Goal: Information Seeking & Learning: Learn about a topic

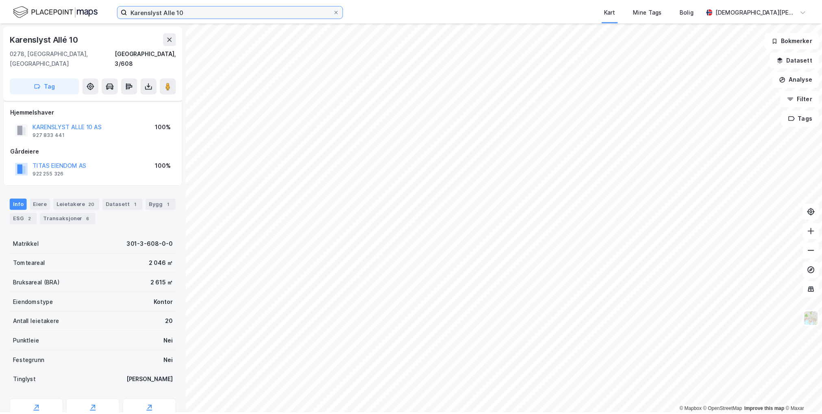
scroll to position [28, 0]
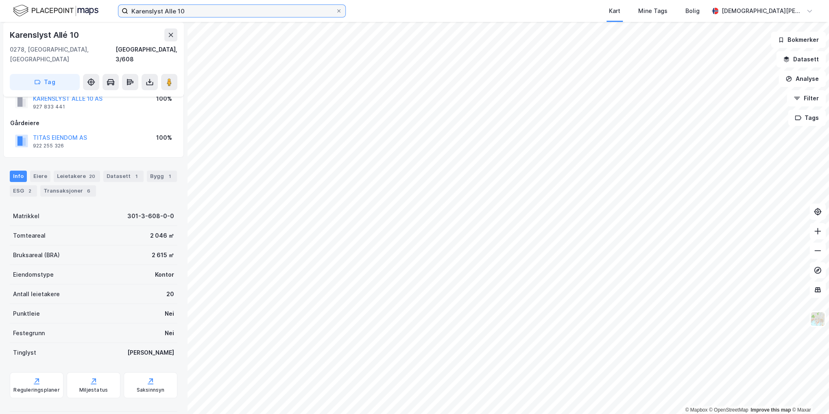
click at [195, 9] on input "Karenslyst Alle 10" at bounding box center [231, 11] width 207 height 12
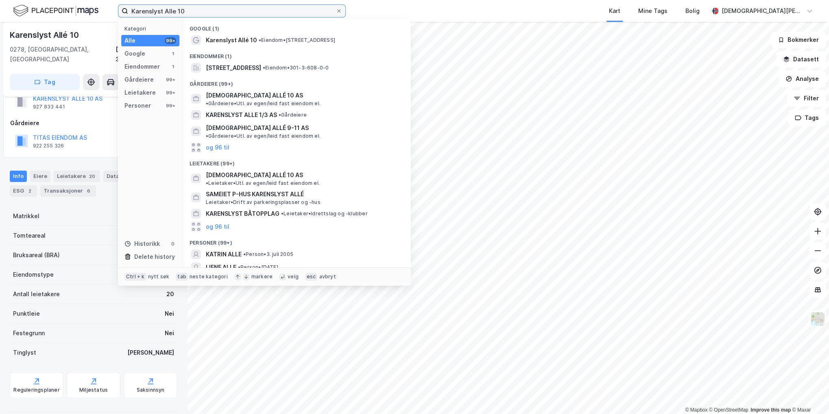
click at [195, 9] on input "Karenslyst Alle 10" at bounding box center [231, 11] width 207 height 12
type input "skånal"
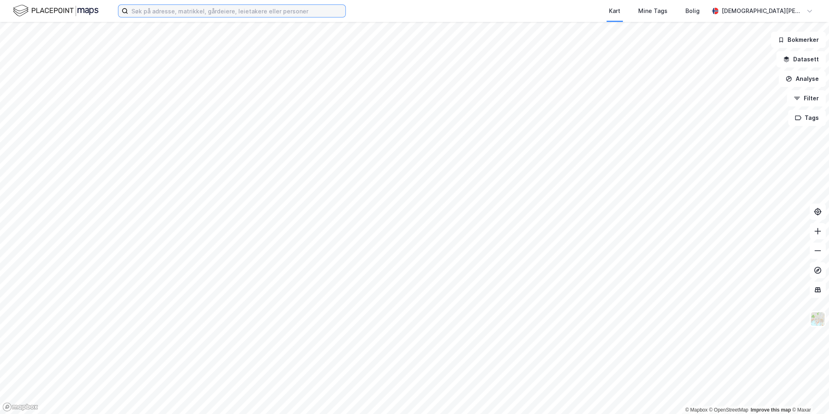
click at [153, 15] on input at bounding box center [236, 11] width 217 height 12
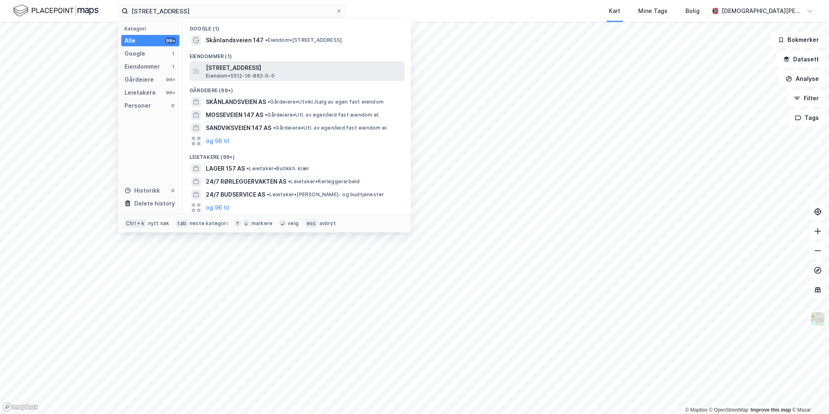
click at [293, 67] on span "[STREET_ADDRESS]" at bounding box center [303, 68] width 195 height 10
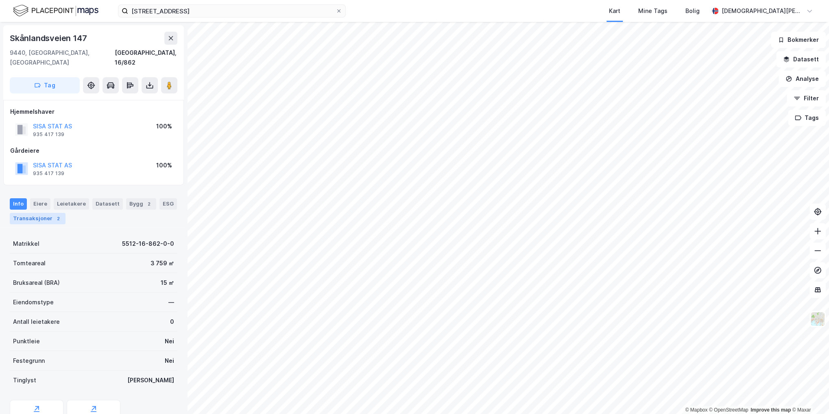
click at [47, 213] on div "Transaksjoner 2" at bounding box center [38, 218] width 56 height 11
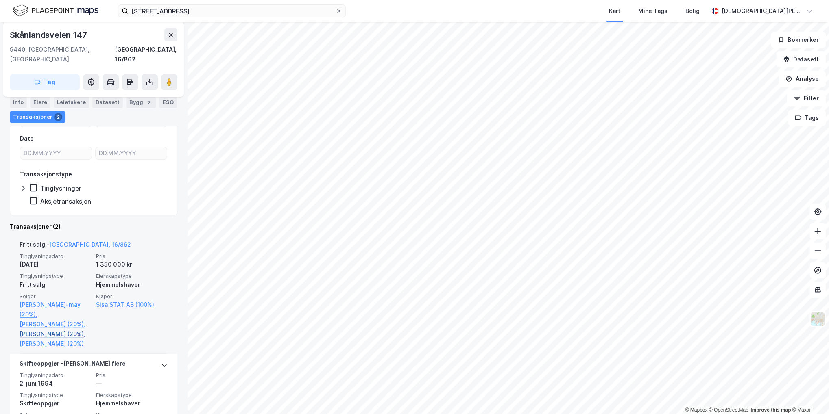
scroll to position [203, 0]
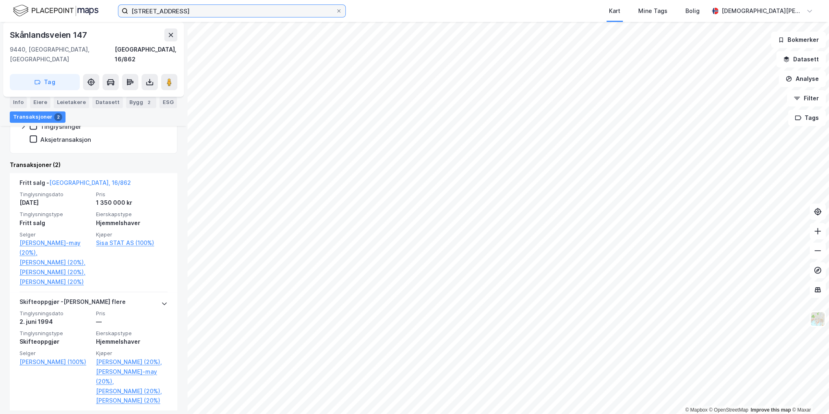
click at [194, 6] on input "[STREET_ADDRESS]" at bounding box center [231, 11] width 207 height 12
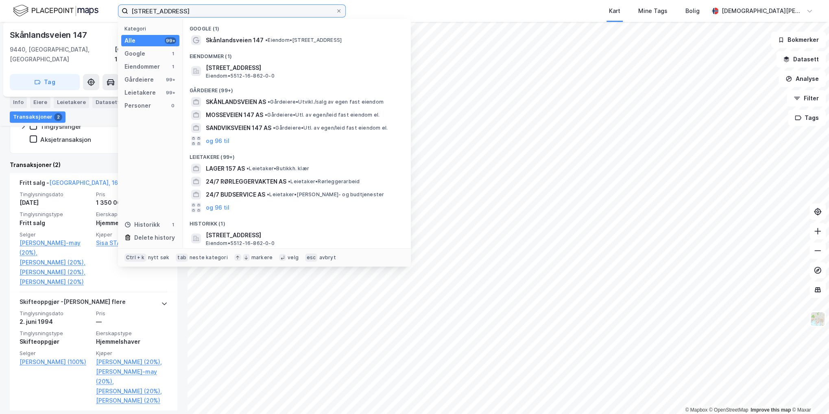
click at [194, 6] on input "[STREET_ADDRESS]" at bounding box center [231, 11] width 207 height 12
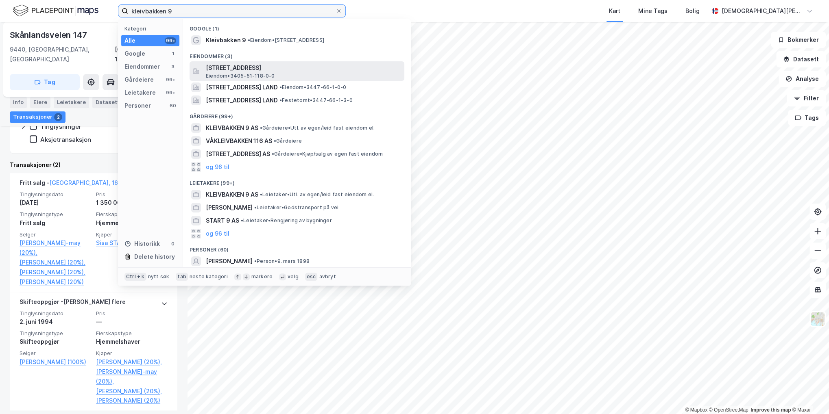
type input "kleivbakken 9"
click at [292, 65] on span "[STREET_ADDRESS]" at bounding box center [303, 68] width 195 height 10
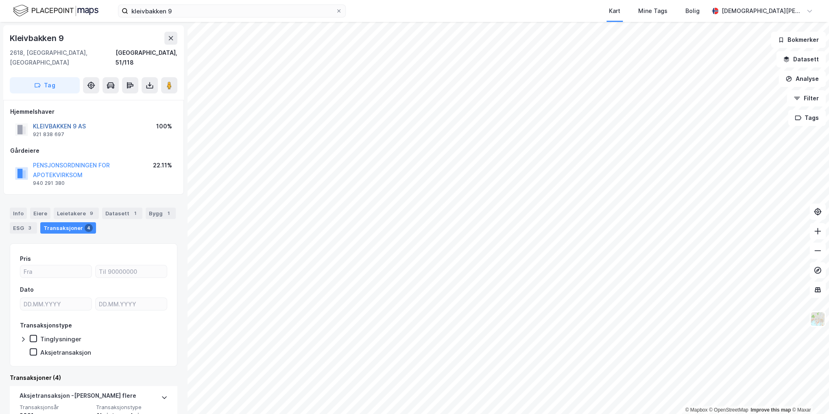
click at [0, 0] on button "KLEIVBAKKEN 9 AS" at bounding box center [0, 0] width 0 height 0
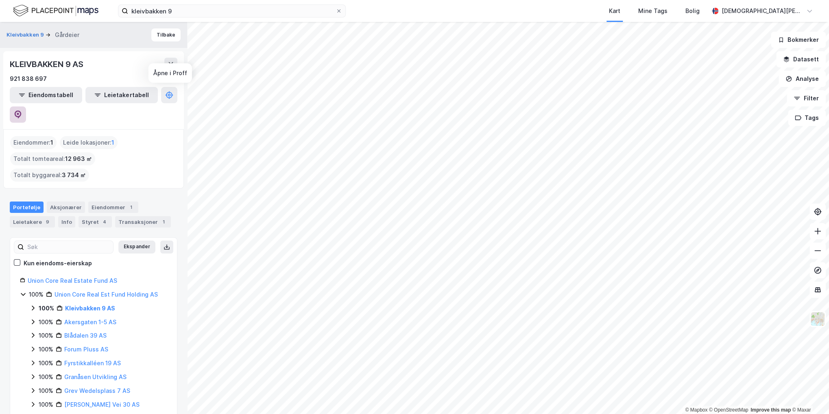
click at [22, 111] on icon at bounding box center [18, 115] width 8 height 8
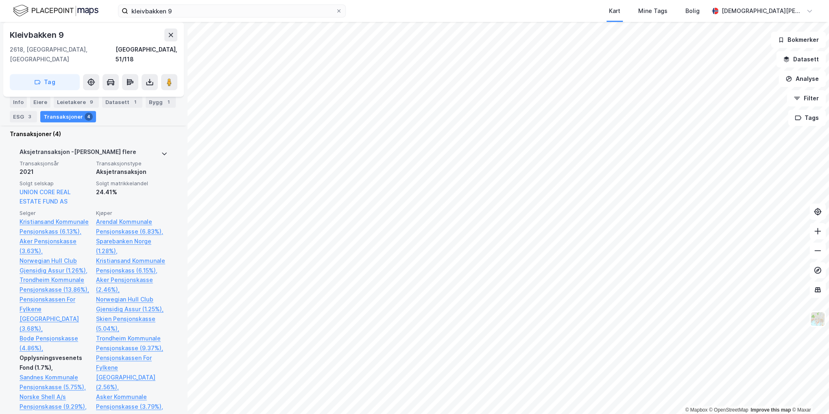
scroll to position [203, 0]
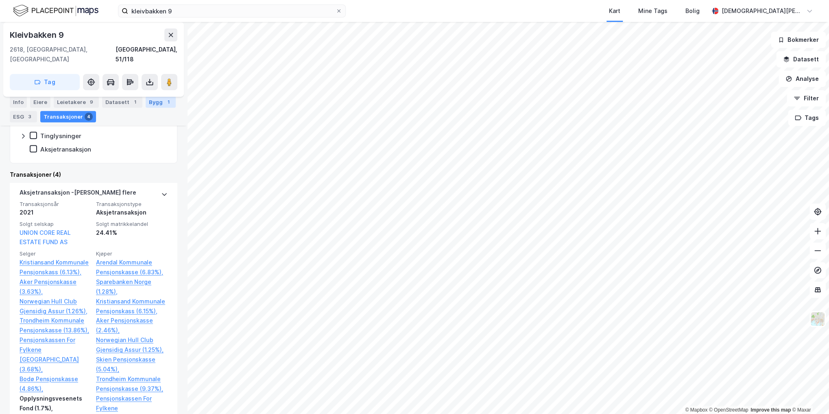
click at [153, 105] on div "Bygg 1" at bounding box center [161, 102] width 30 height 11
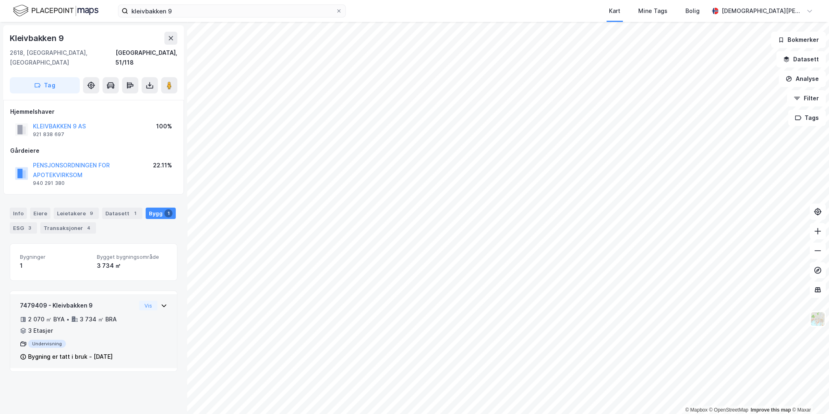
drag, startPoint x: 131, startPoint y: 347, endPoint x: 94, endPoint y: 346, distance: 37.0
click at [94, 346] on div "7479409 - Kleivbakken 9 2 070 ㎡ BYA • 3 734 ㎡ BRA • 3 Etasjer Undervisning Bygn…" at bounding box center [93, 335] width 147 height 68
